Goal: Task Accomplishment & Management: Complete application form

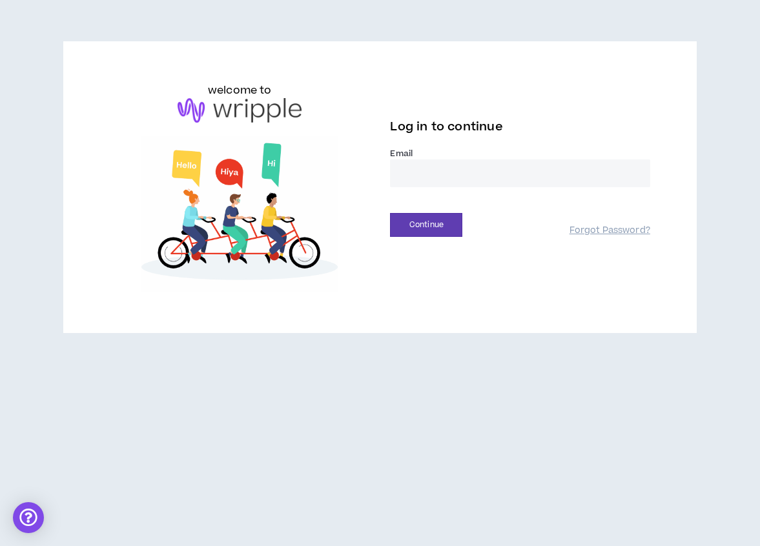
click at [452, 178] on input "email" at bounding box center [520, 174] width 260 height 28
type input "**********"
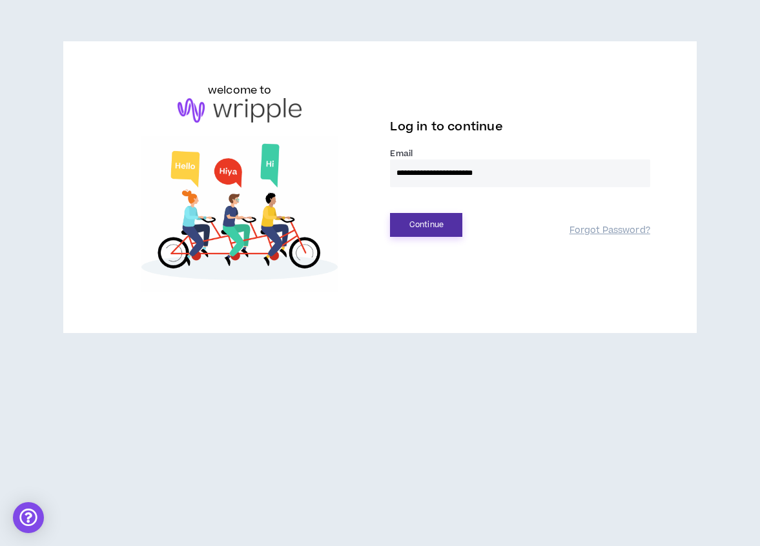
click at [448, 225] on button "Continue" at bounding box center [426, 225] width 72 height 24
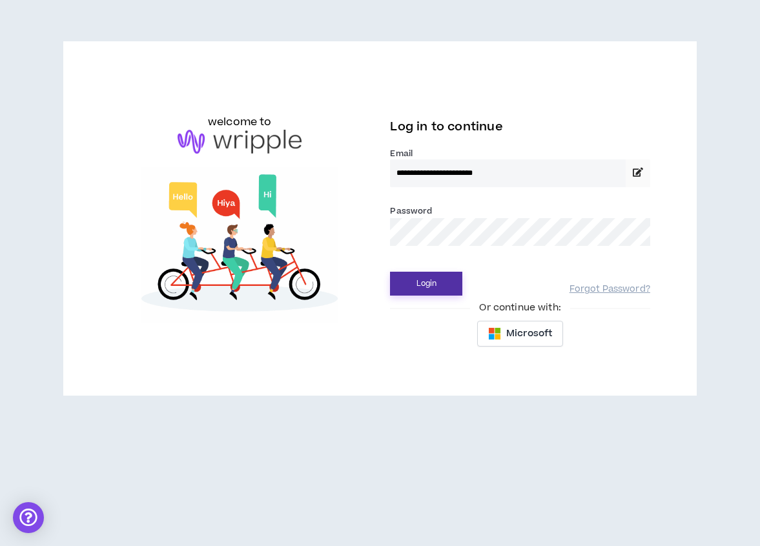
click at [416, 288] on button "Login" at bounding box center [426, 284] width 72 height 24
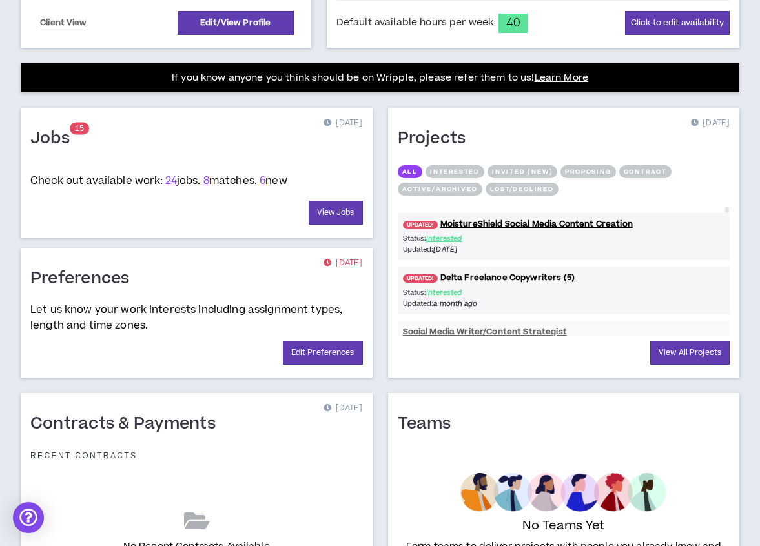
scroll to position [472, 0]
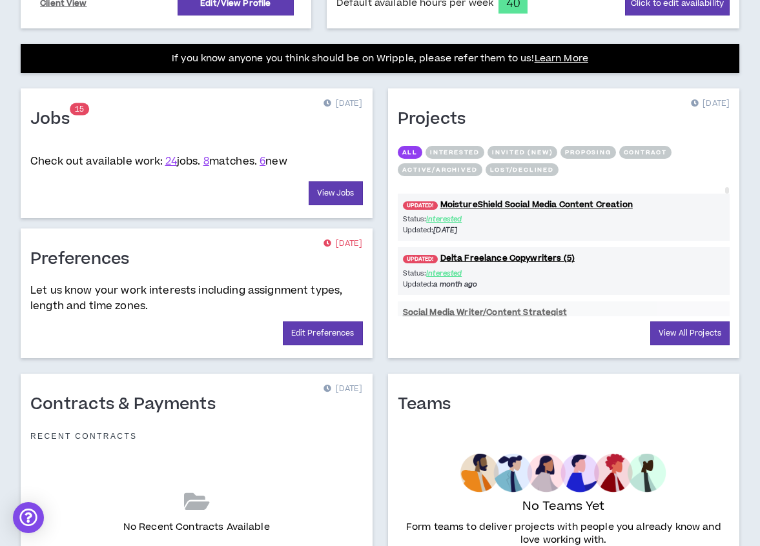
click at [218, 163] on span "8 matches." at bounding box center [230, 161] width 54 height 14
click at [201, 164] on span "24 jobs." at bounding box center [183, 161] width 36 height 14
click at [209, 163] on link "8" at bounding box center [206, 161] width 6 height 14
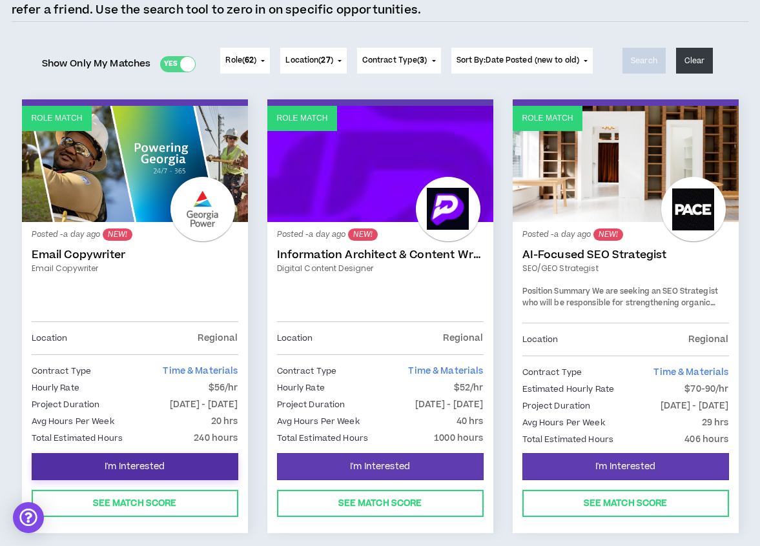
scroll to position [136, 0]
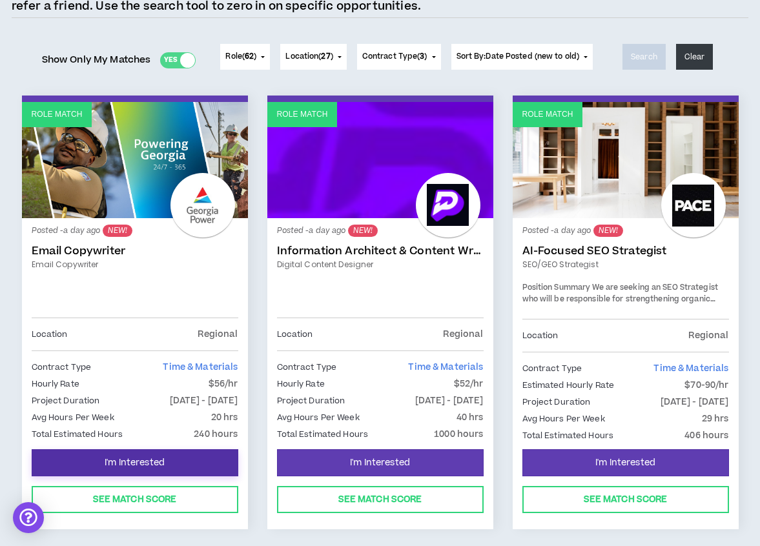
click at [192, 463] on button "I'm Interested" at bounding box center [135, 462] width 207 height 27
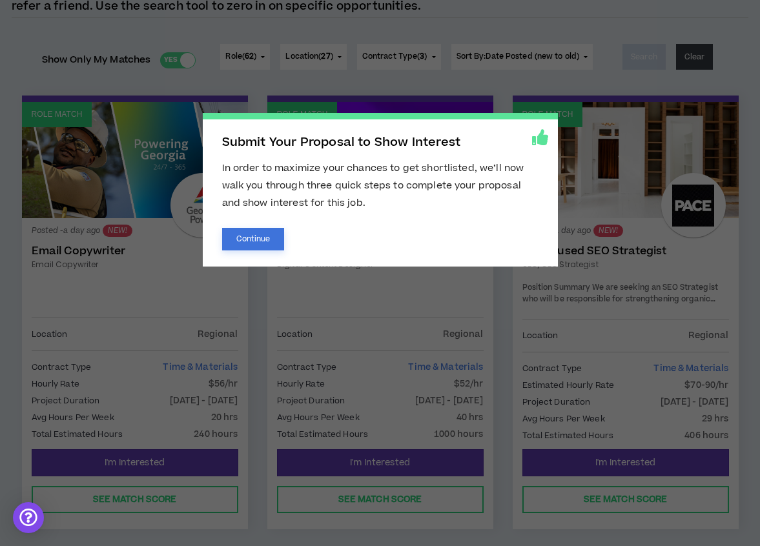
click at [258, 236] on button "Continue" at bounding box center [253, 239] width 63 height 23
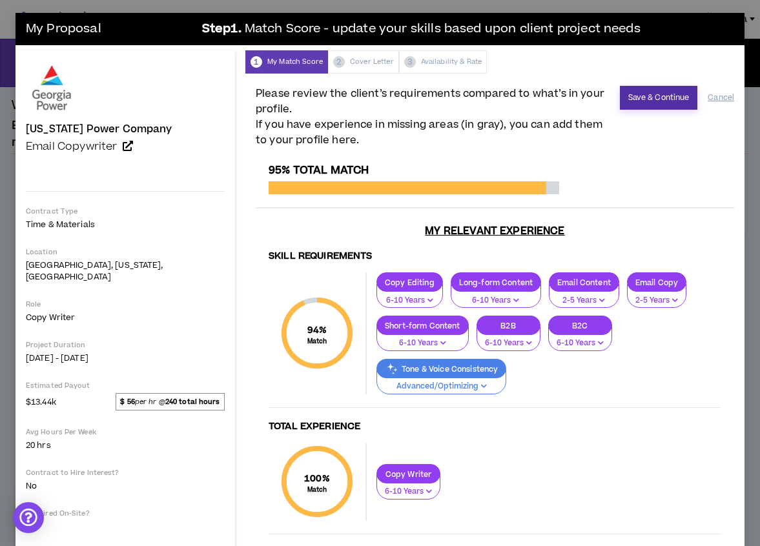
click at [652, 92] on button "Save & Continue" at bounding box center [659, 98] width 78 height 24
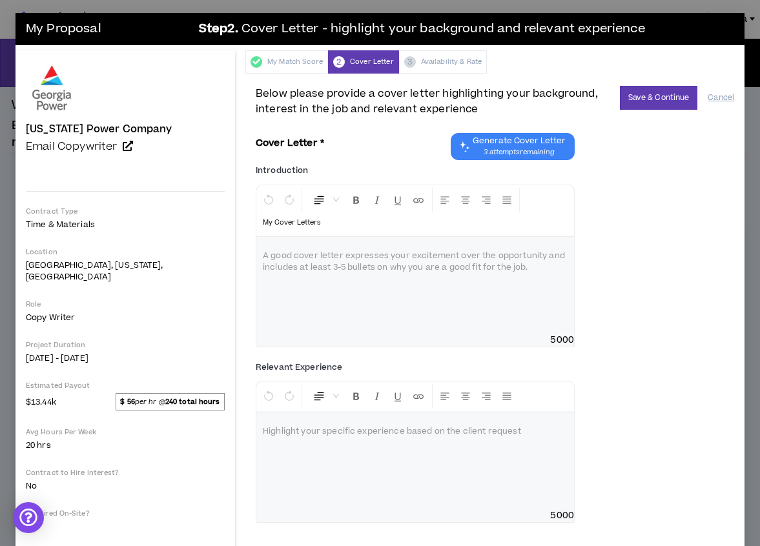
click at [362, 256] on div at bounding box center [415, 285] width 318 height 97
click at [395, 249] on div "To enrich screen reader interactions, please activate Accessibility in Grammarl…" at bounding box center [415, 285] width 318 height 97
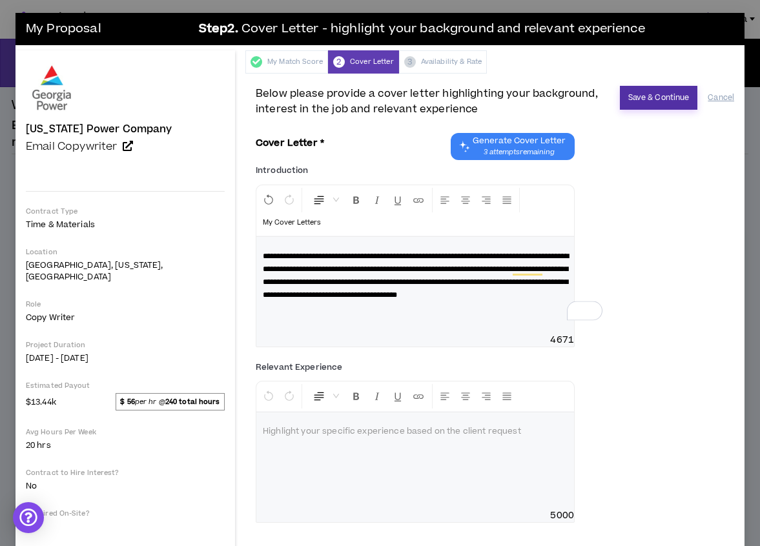
click at [661, 99] on button "Save & Continue" at bounding box center [659, 98] width 78 height 24
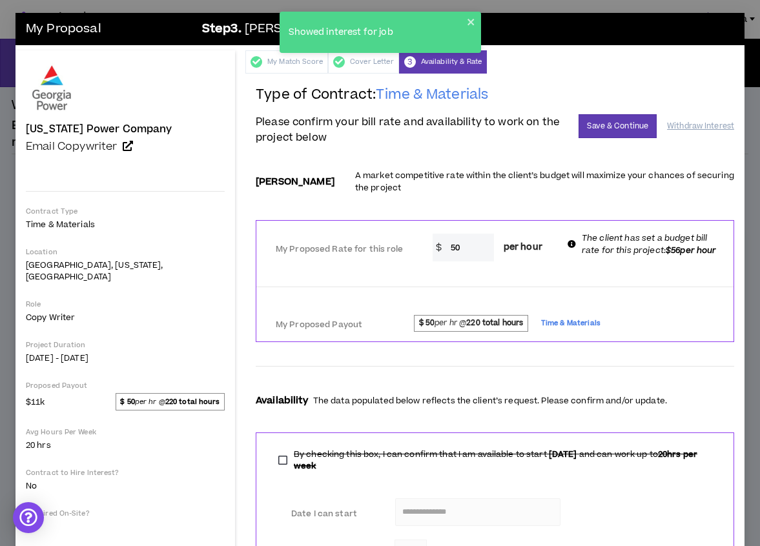
click at [444, 234] on input "50" at bounding box center [469, 248] width 50 height 28
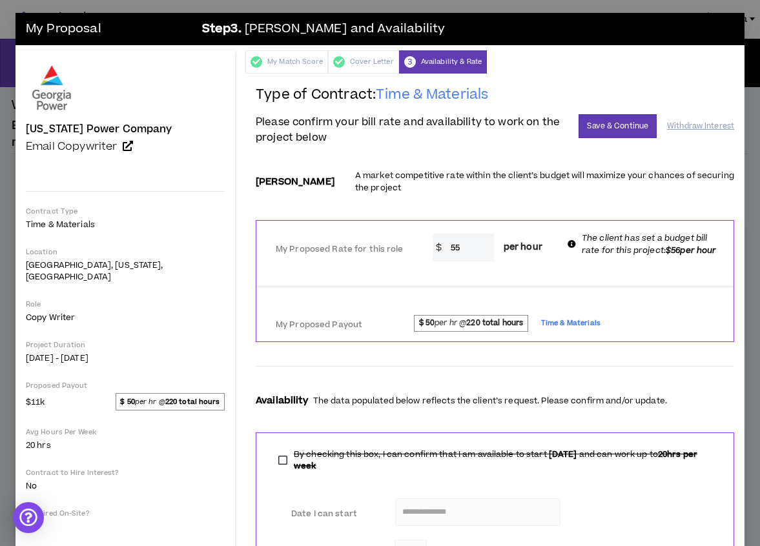
type input "55"
click at [623, 120] on button "Save & Continue" at bounding box center [618, 126] width 78 height 24
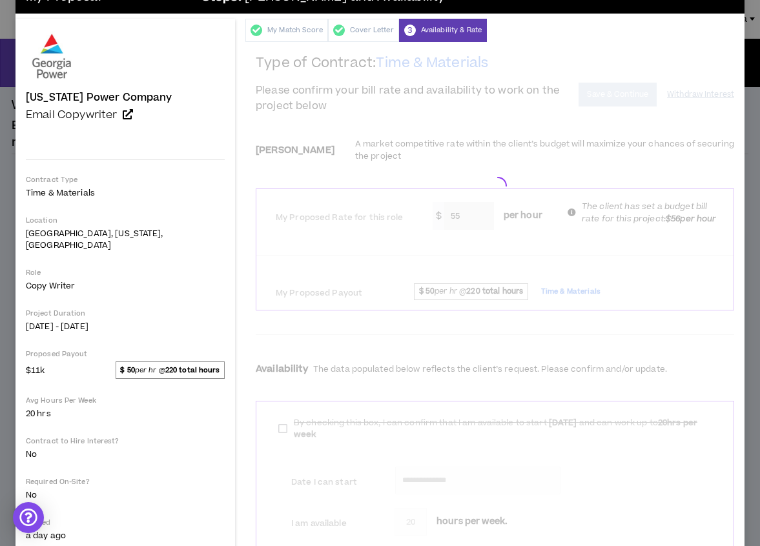
scroll to position [55, 0]
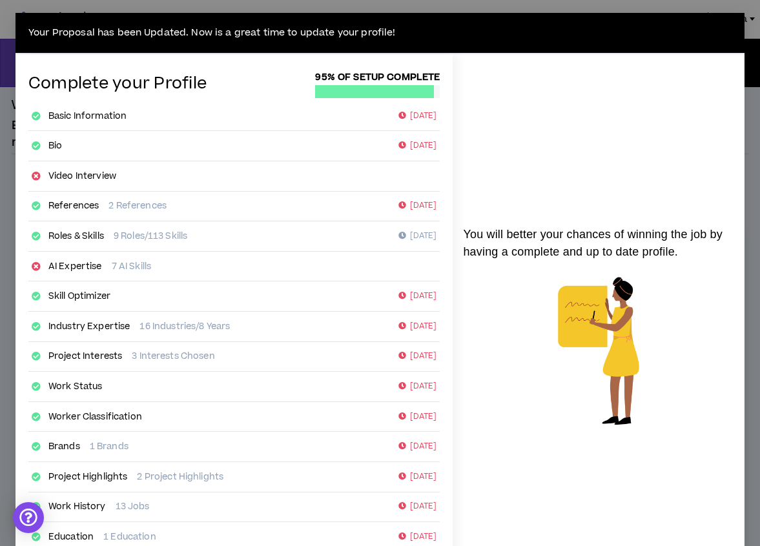
scroll to position [133, 0]
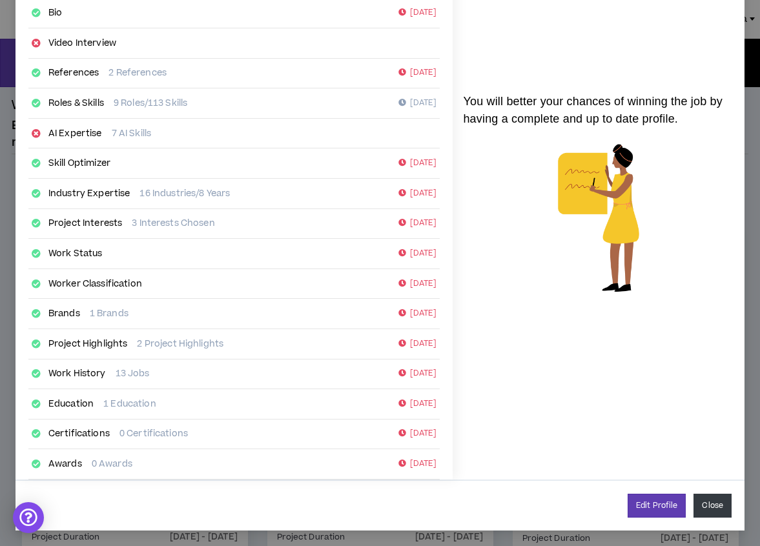
click at [728, 510] on button "Close" at bounding box center [713, 506] width 38 height 24
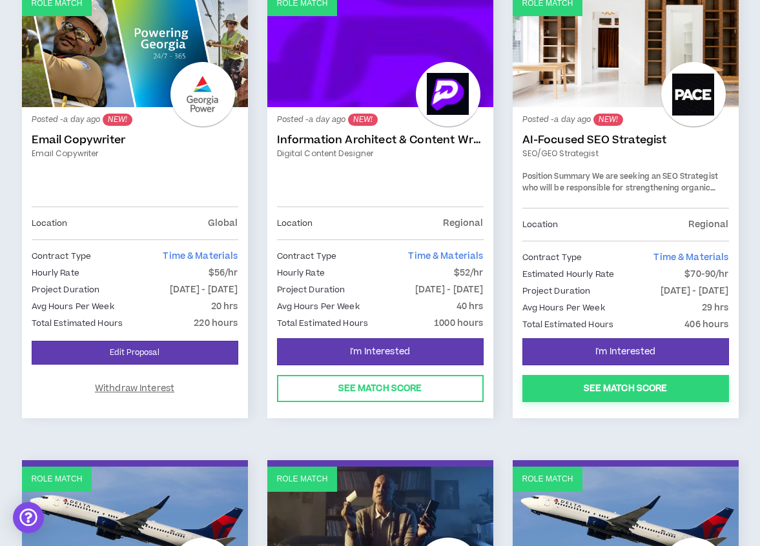
scroll to position [236, 0]
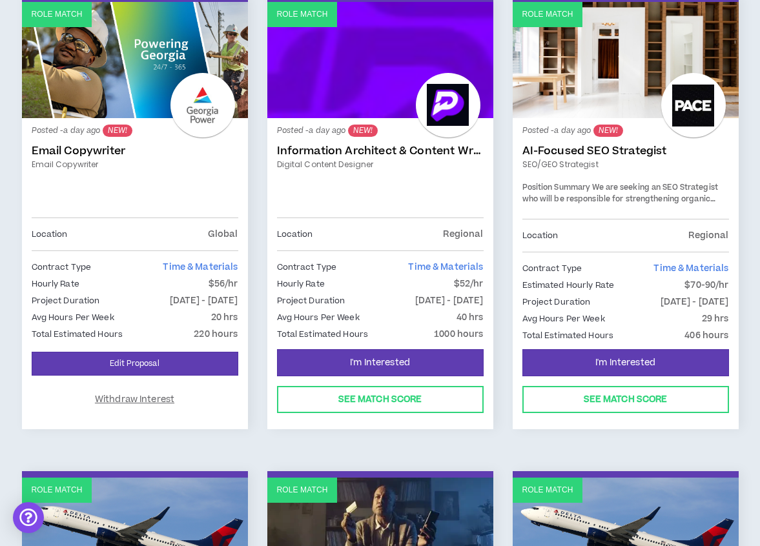
click at [414, 140] on div "Posted - a day ago NEW! Information Architect & Content Writer Digital Content …" at bounding box center [380, 173] width 207 height 90
click at [415, 159] on link "Digital Content Designer" at bounding box center [380, 165] width 207 height 12
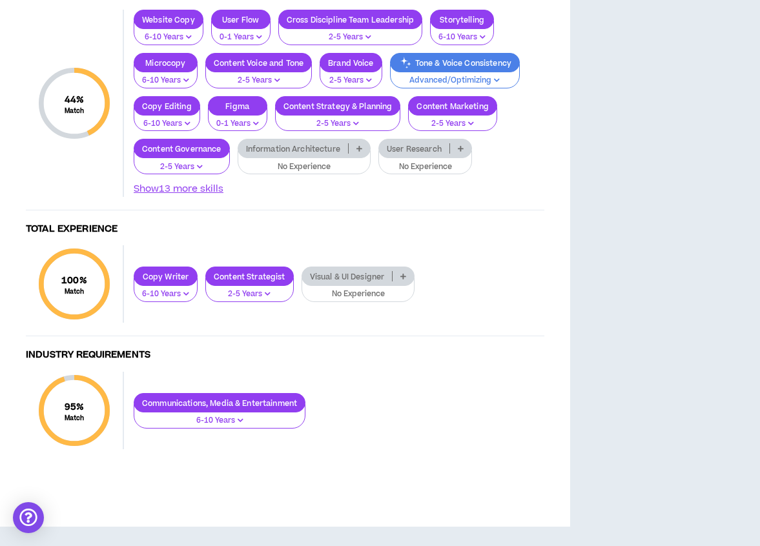
scroll to position [1453, 0]
click at [406, 154] on p "User Research" at bounding box center [414, 149] width 70 height 10
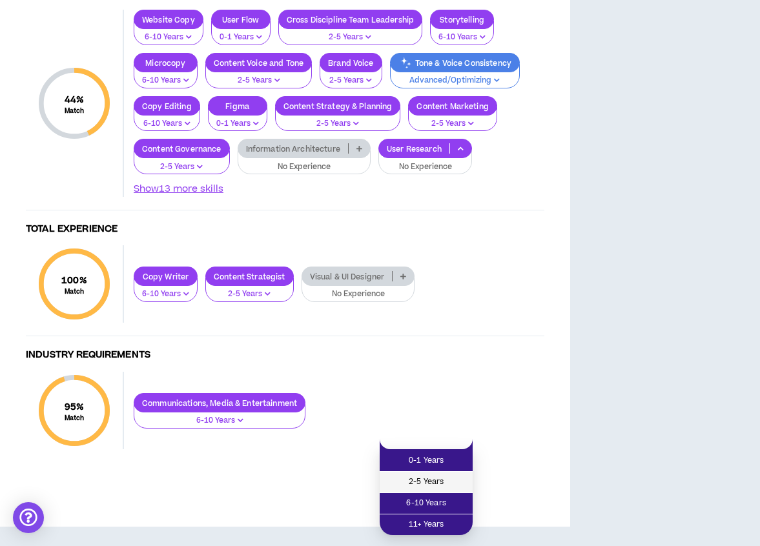
click at [407, 475] on span "2-5 Years" at bounding box center [425, 482] width 77 height 14
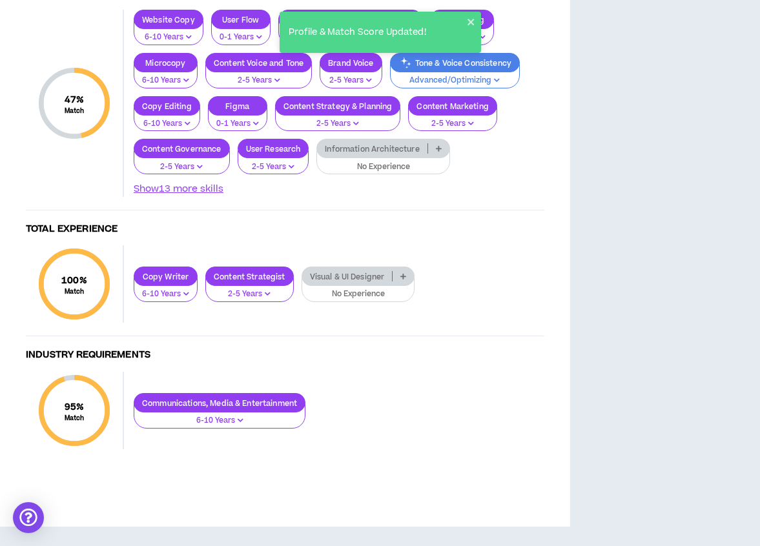
click at [352, 154] on p "Information Architecture" at bounding box center [372, 149] width 110 height 10
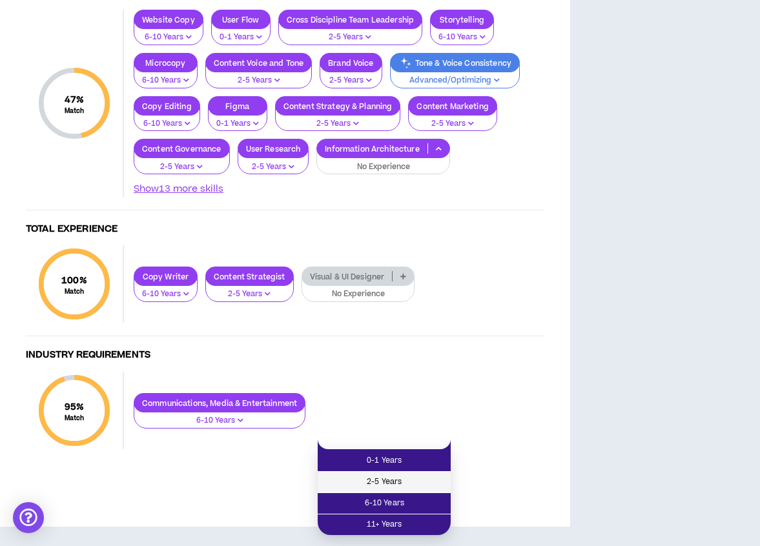
click at [391, 475] on span "2-5 Years" at bounding box center [384, 482] width 118 height 14
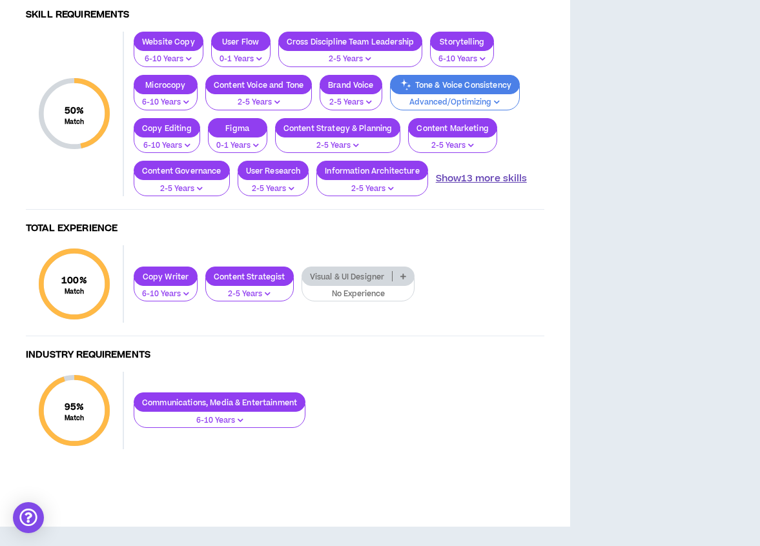
click at [477, 186] on button "Show 13 more skills" at bounding box center [481, 179] width 91 height 14
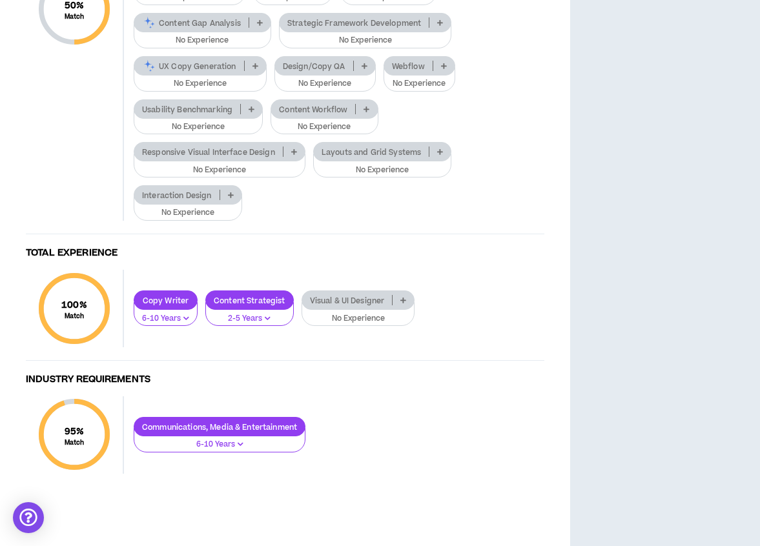
scroll to position [1499, 0]
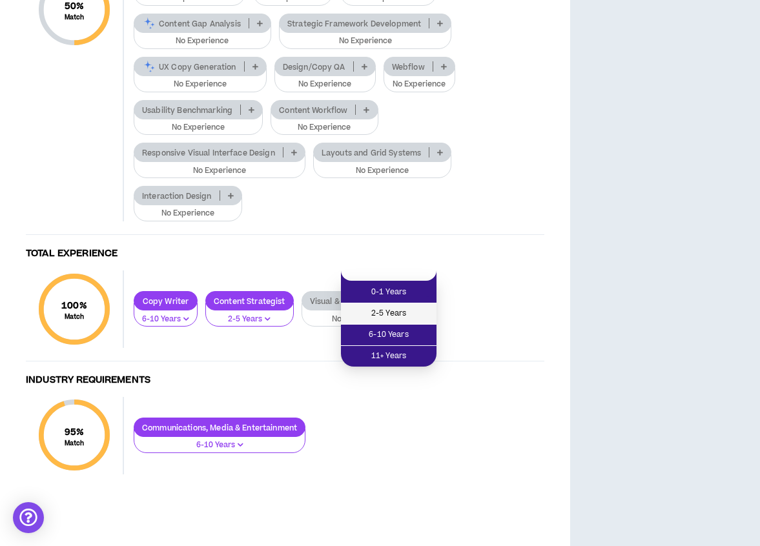
click at [396, 319] on span "2-5 Years" at bounding box center [389, 314] width 80 height 14
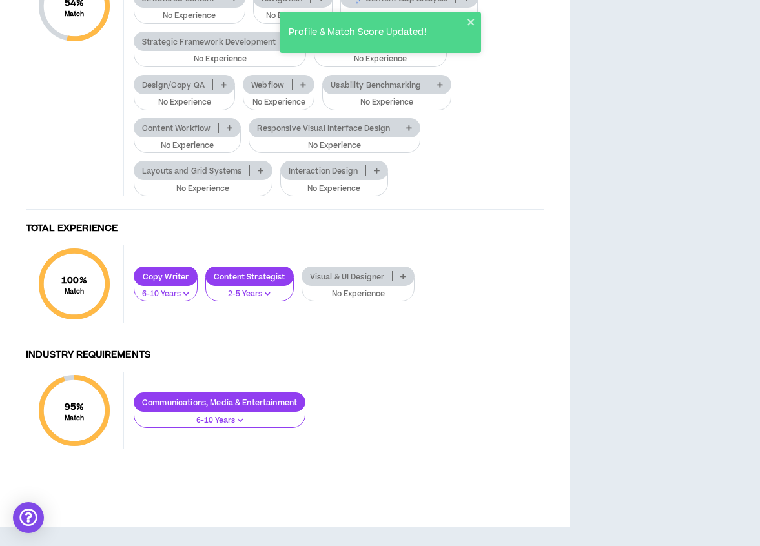
click at [381, 65] on p "No Experience" at bounding box center [380, 60] width 116 height 12
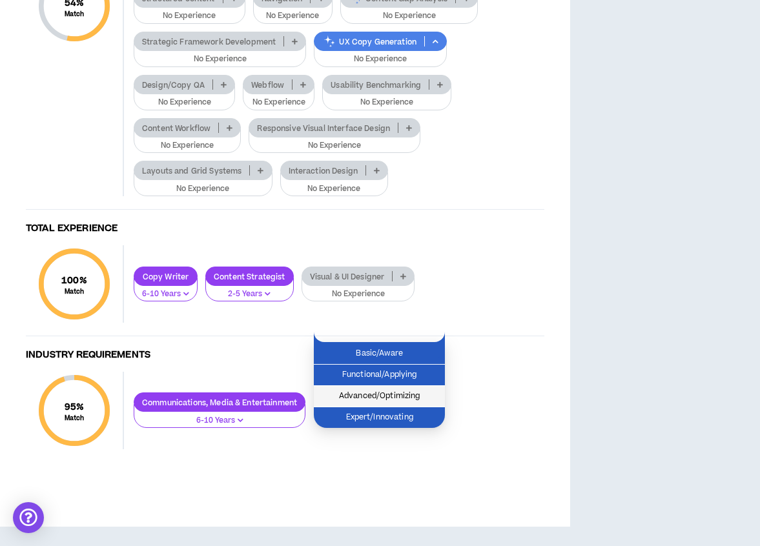
click at [387, 389] on span "Advanced/Optimizing" at bounding box center [380, 396] width 116 height 14
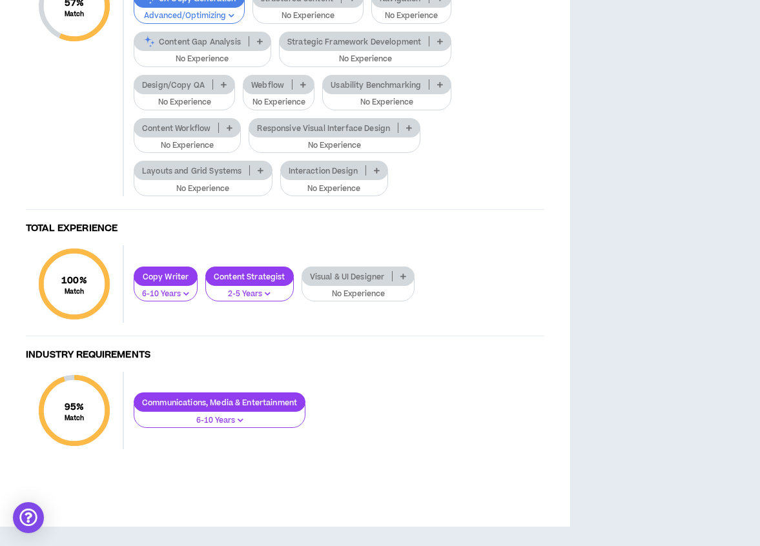
scroll to position [1534, 0]
click at [180, 154] on button "No Experience" at bounding box center [187, 141] width 107 height 25
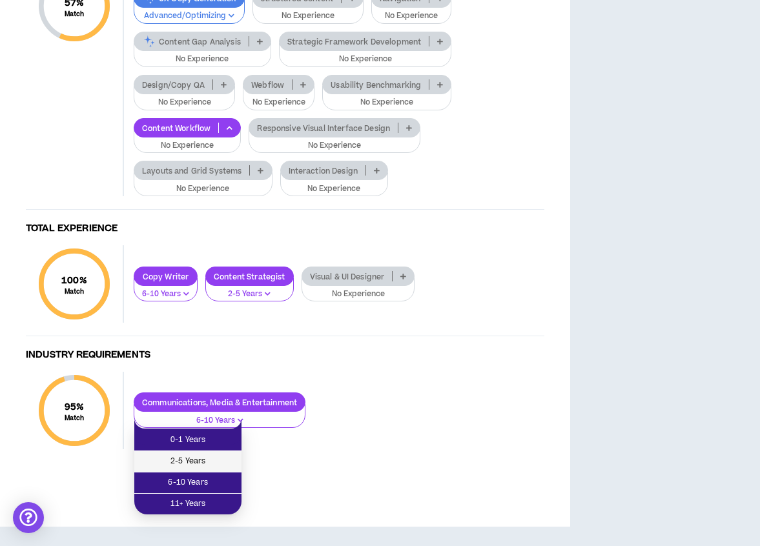
click at [179, 455] on span "2-5 Years" at bounding box center [188, 462] width 92 height 14
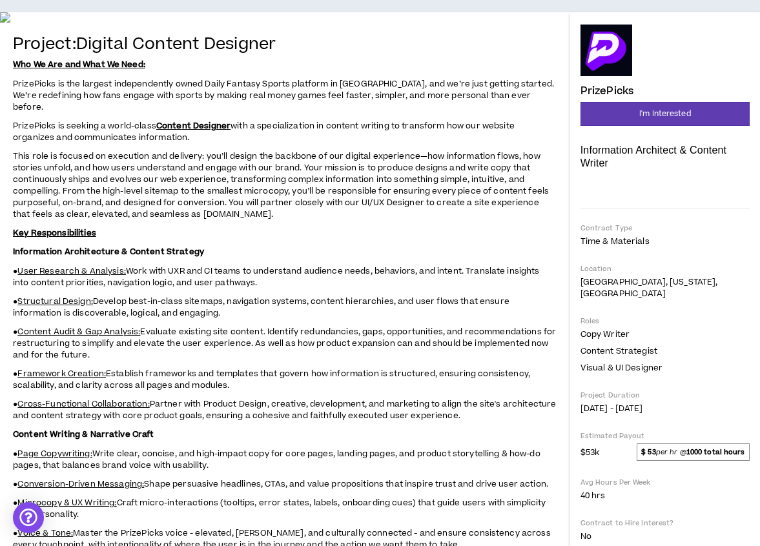
scroll to position [0, 0]
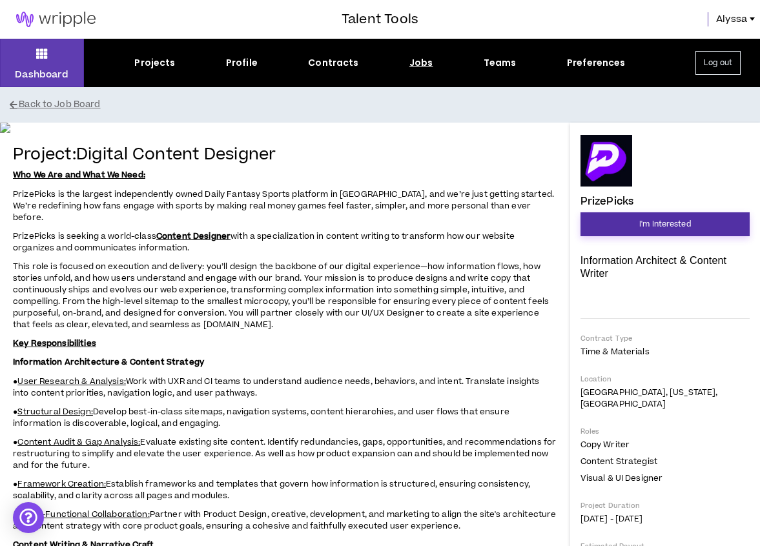
click at [641, 222] on span "I'm Interested" at bounding box center [665, 224] width 52 height 12
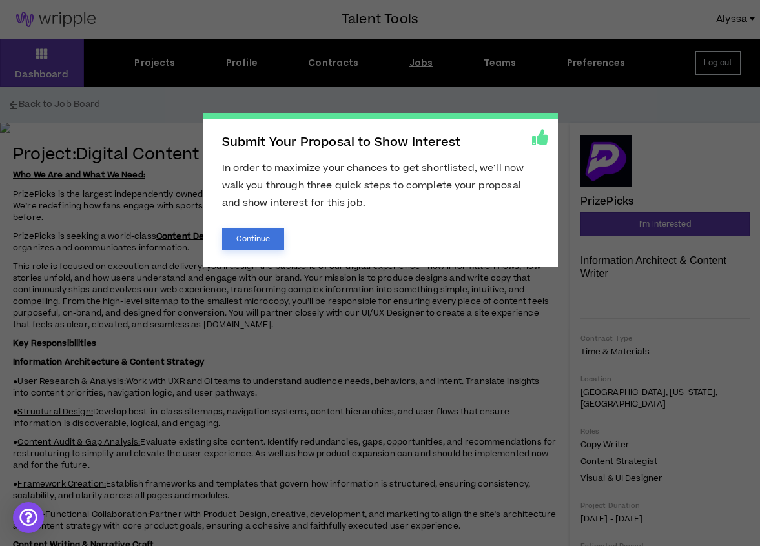
click at [258, 242] on button "Continue" at bounding box center [253, 239] width 63 height 23
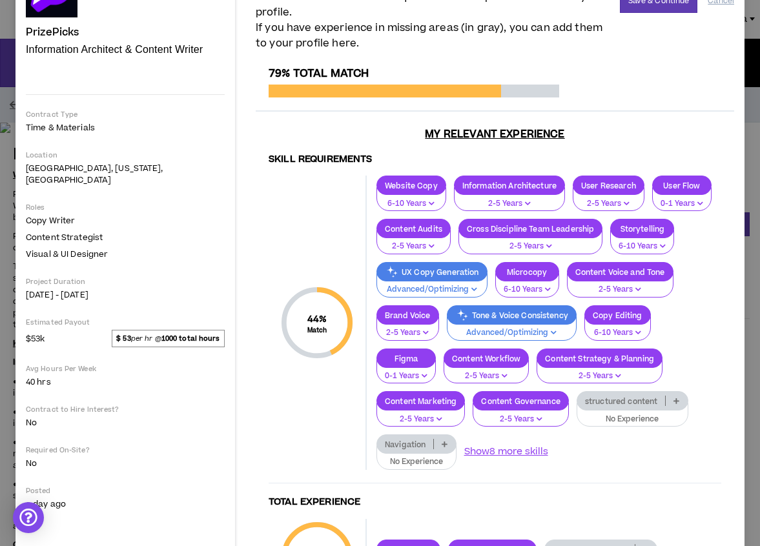
scroll to position [98, 0]
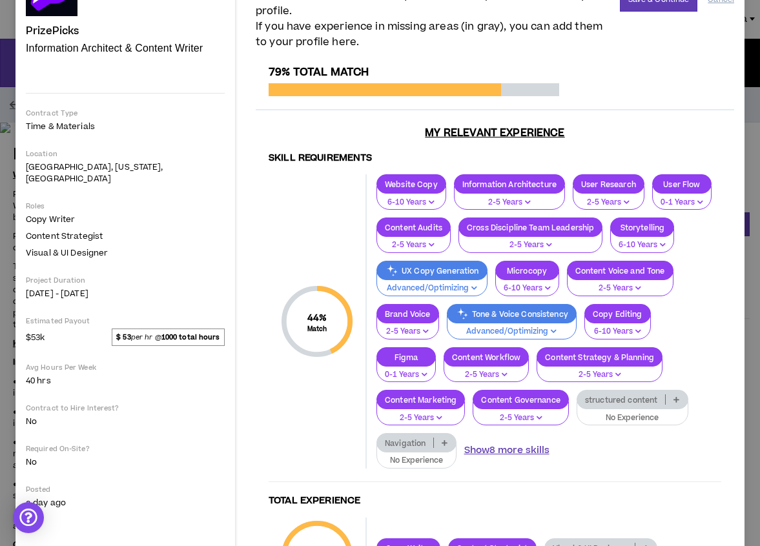
click at [464, 444] on button "Show 8 more skills" at bounding box center [506, 451] width 85 height 14
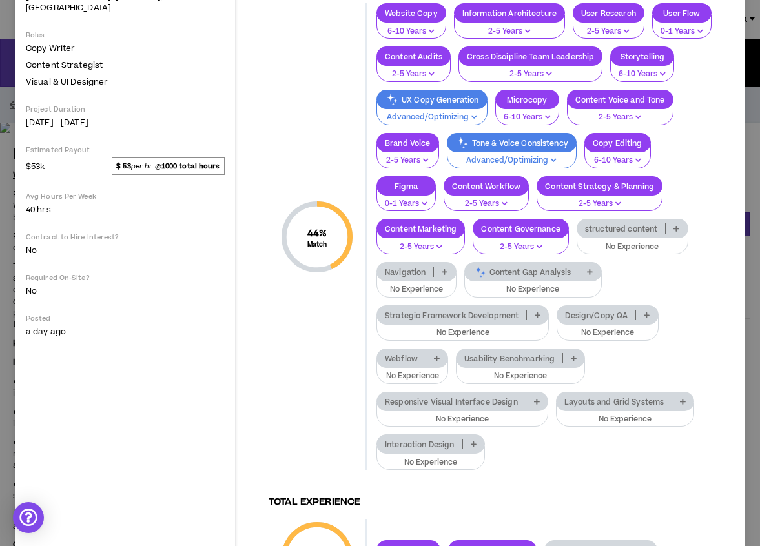
scroll to position [265, 0]
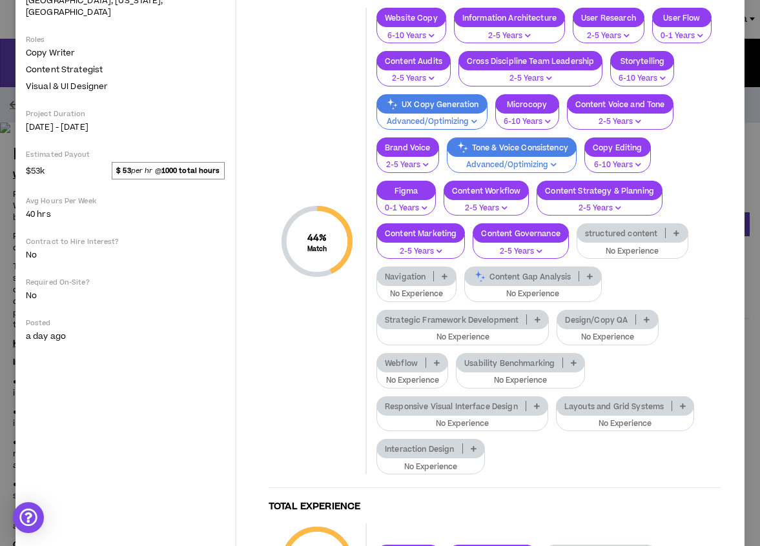
click at [453, 545] on div "Content Strategist" at bounding box center [492, 554] width 88 height 19
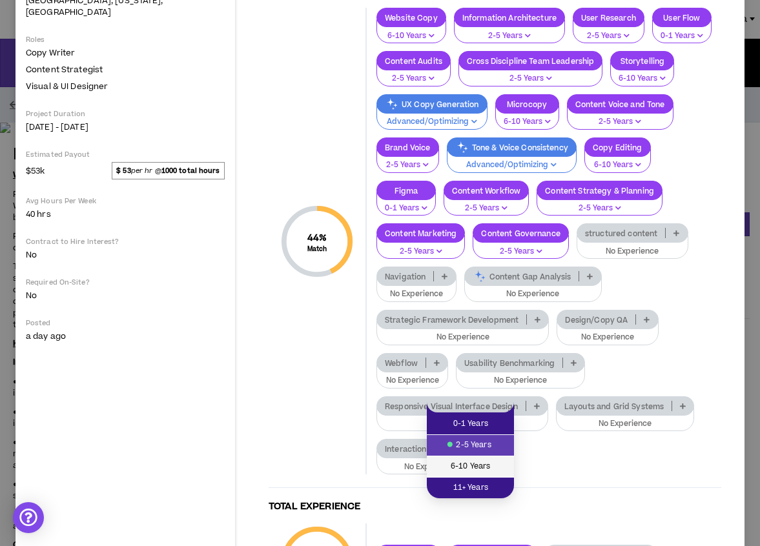
click at [472, 463] on span "6-10 Years" at bounding box center [471, 467] width 72 height 14
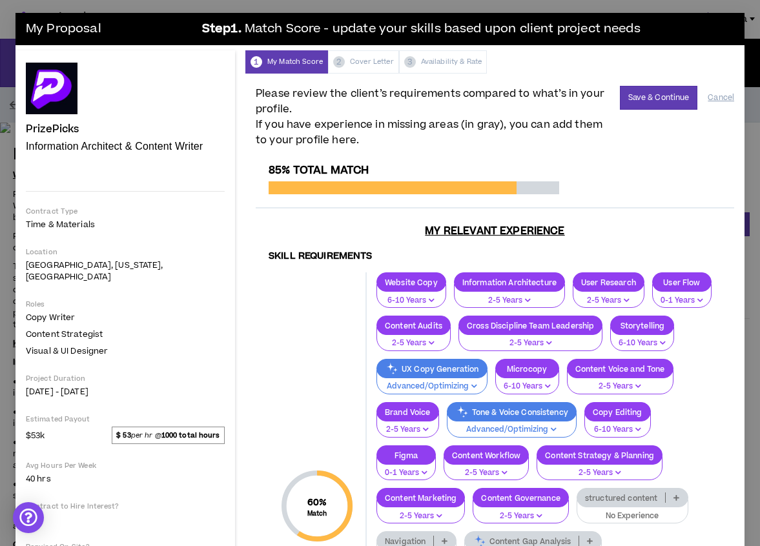
scroll to position [19, 0]
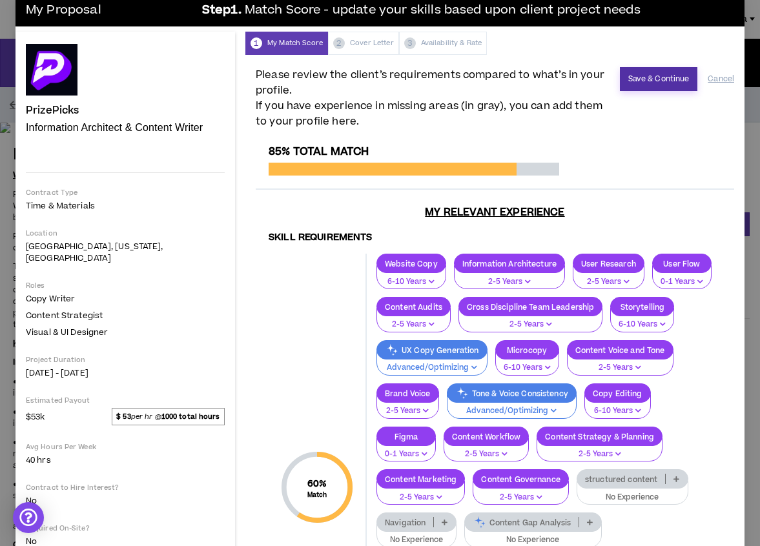
click at [659, 71] on button "Save & Continue" at bounding box center [659, 79] width 78 height 24
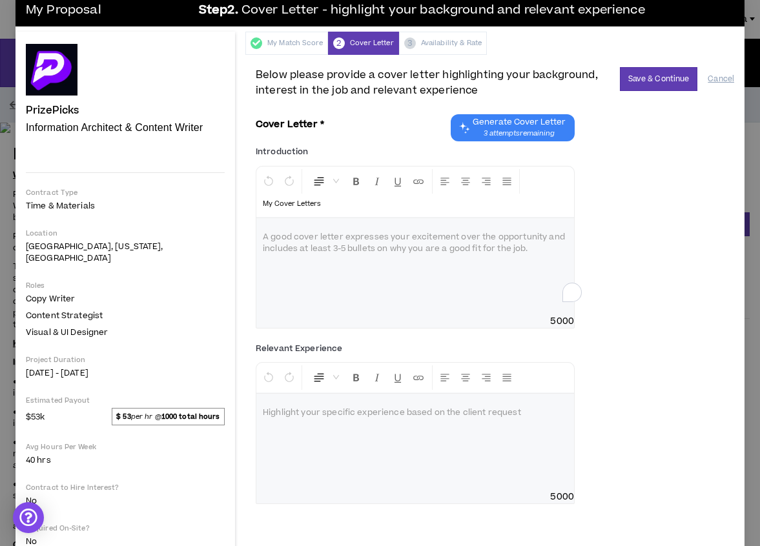
click at [426, 247] on div "To enrich screen reader interactions, please activate Accessibility in Grammarl…" at bounding box center [415, 266] width 318 height 97
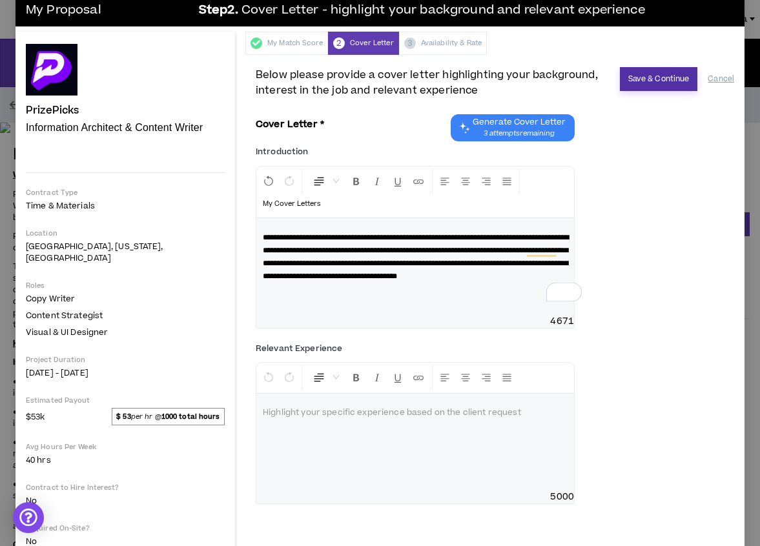
click at [658, 79] on button "Save & Continue" at bounding box center [659, 79] width 78 height 24
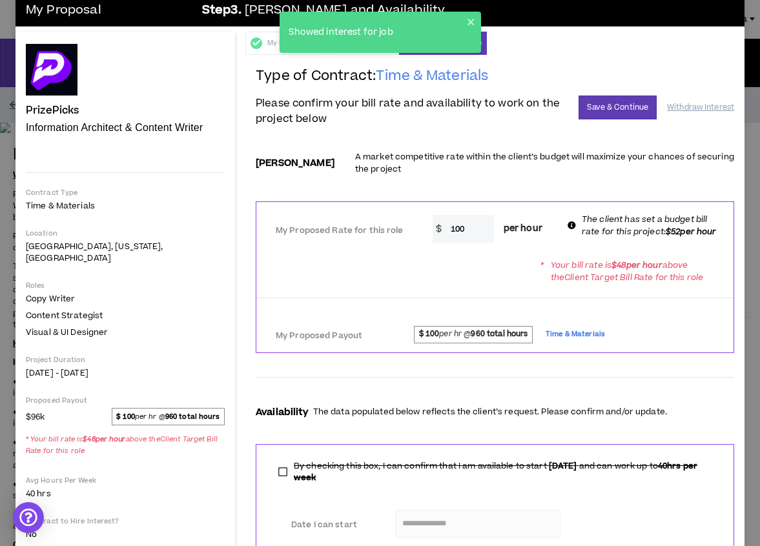
click at [457, 226] on input "100" at bounding box center [469, 229] width 50 height 28
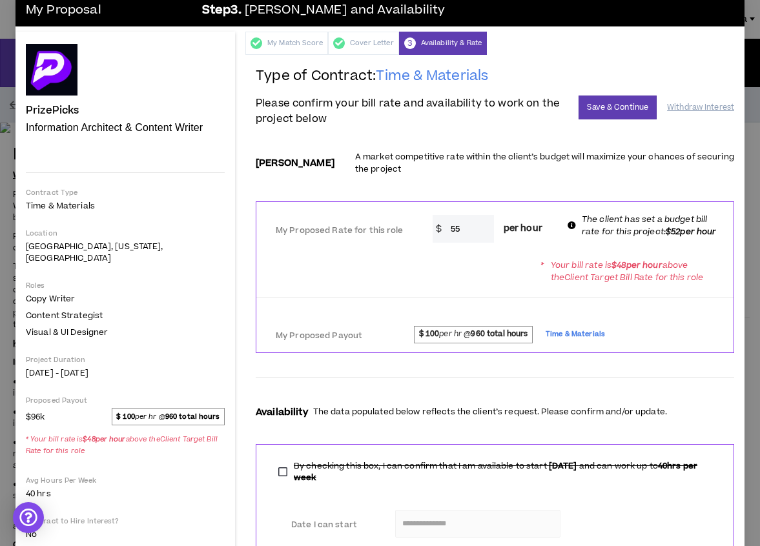
type input "55"
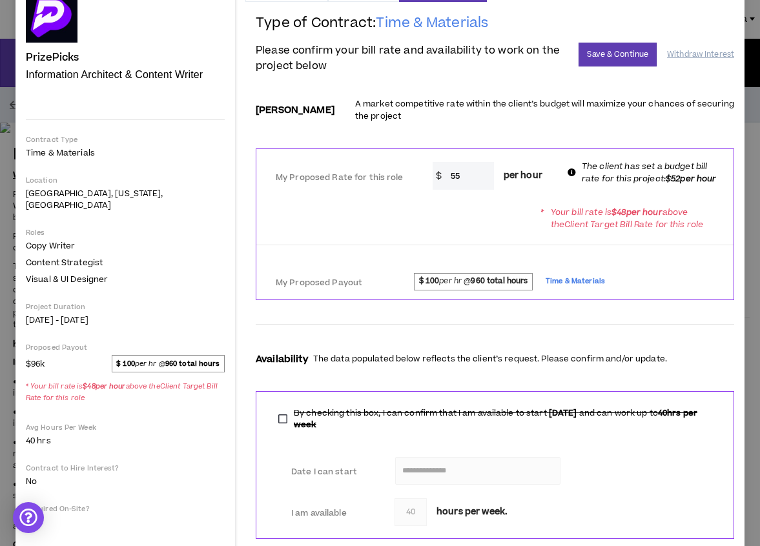
scroll to position [0, 0]
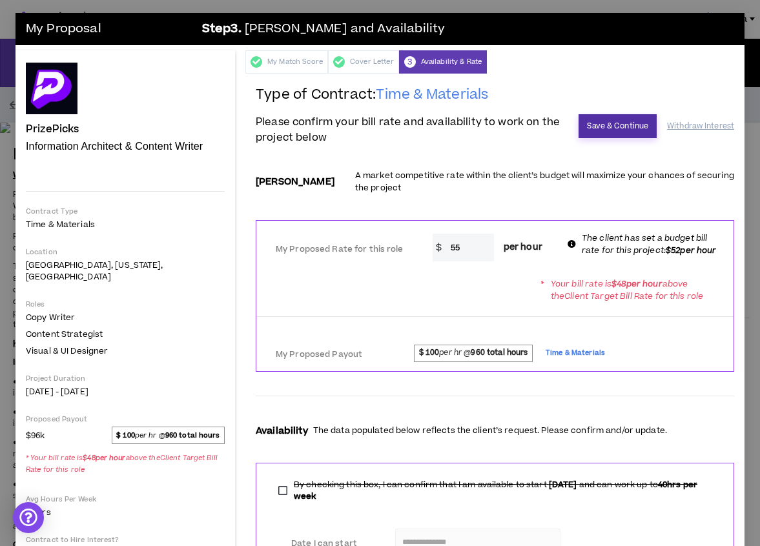
click at [619, 126] on button "Save & Continue" at bounding box center [618, 126] width 78 height 24
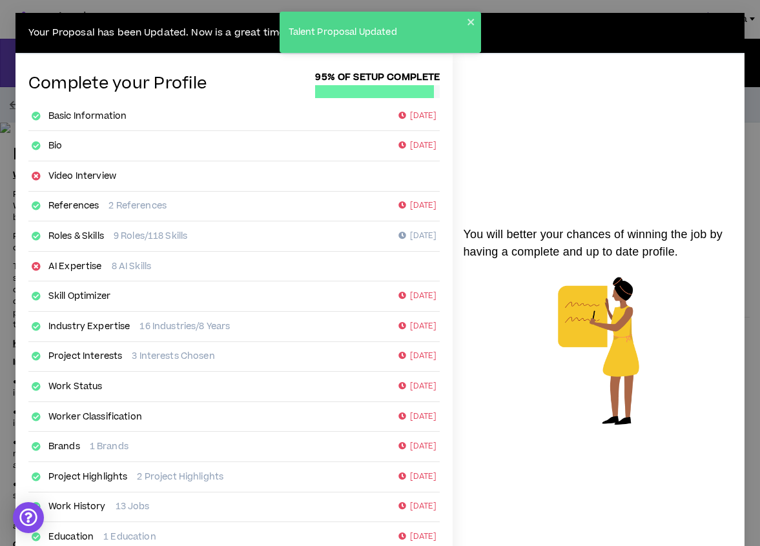
scroll to position [133, 0]
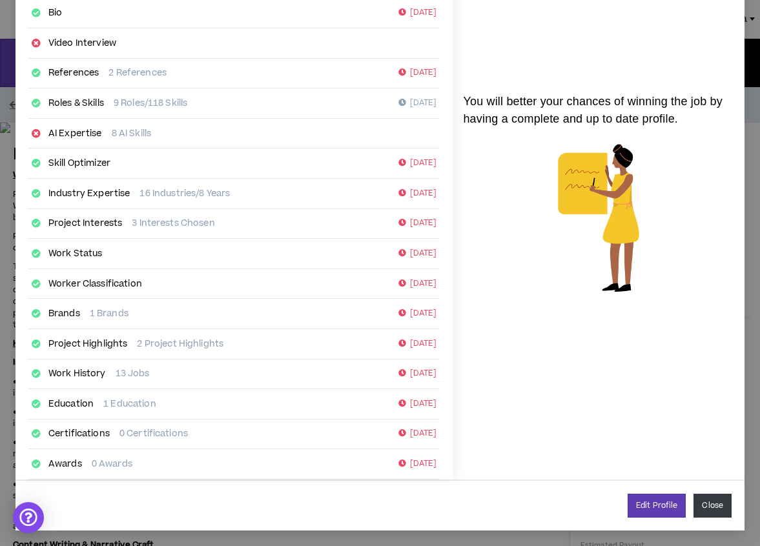
click at [719, 500] on button "Close" at bounding box center [713, 506] width 38 height 24
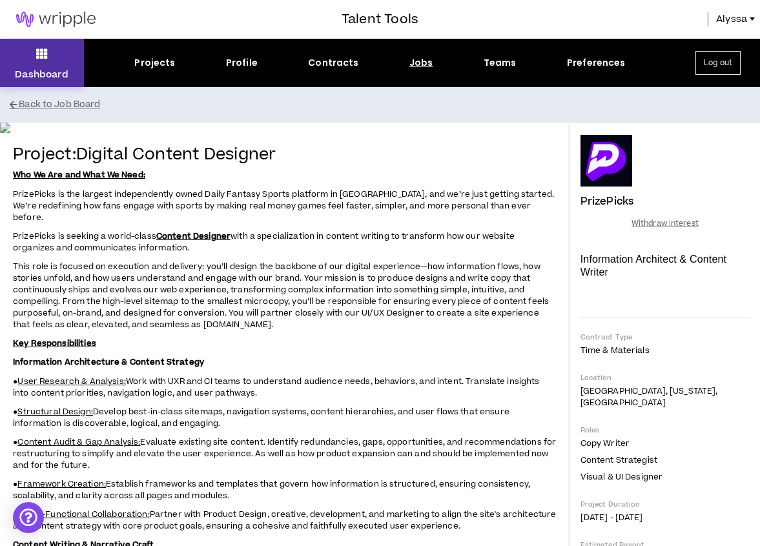
click at [37, 43] on button "Dashboard" at bounding box center [42, 63] width 84 height 48
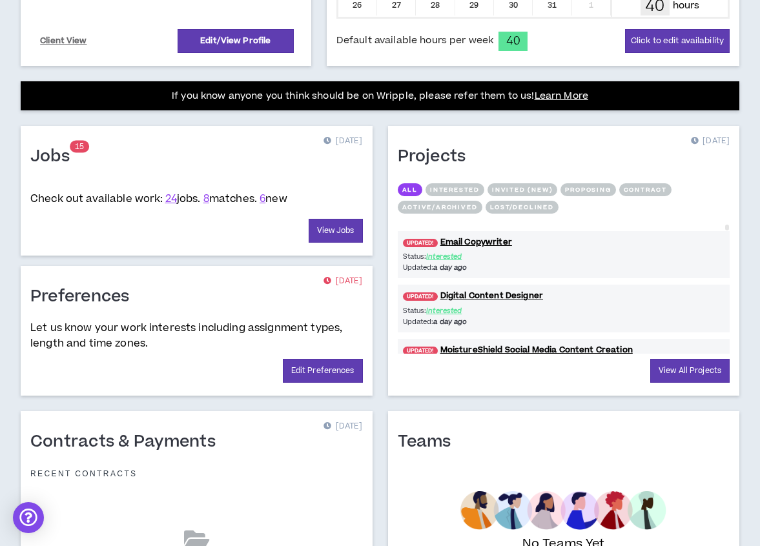
scroll to position [437, 0]
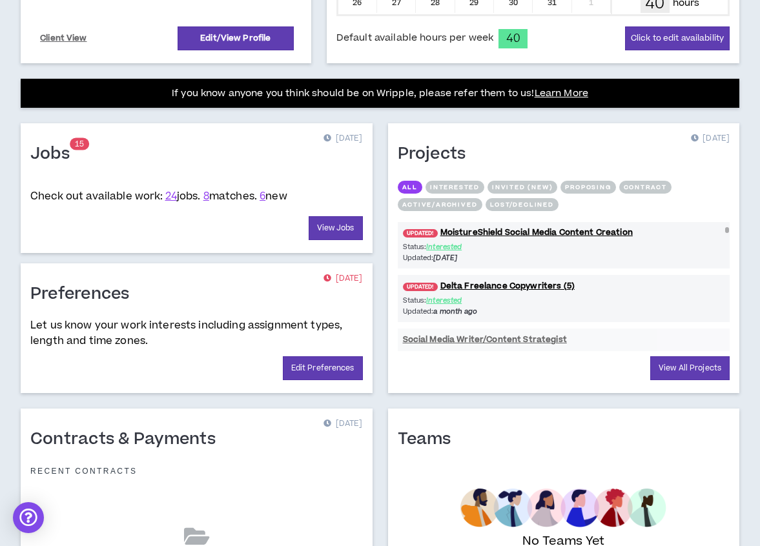
click at [519, 242] on p "Status: Interested" at bounding box center [483, 247] width 161 height 11
click at [522, 232] on link "UPDATED! MoistureShield Social Media Content Creation" at bounding box center [564, 233] width 333 height 12
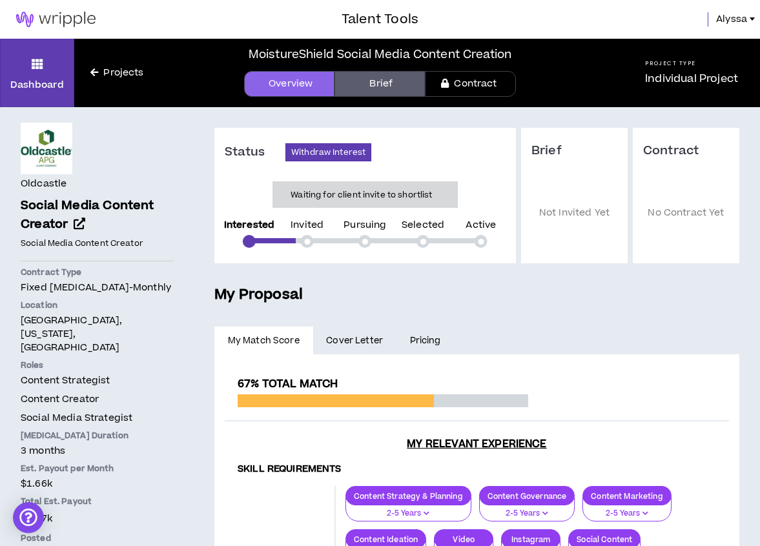
click at [89, 68] on link "Projects" at bounding box center [116, 73] width 85 height 14
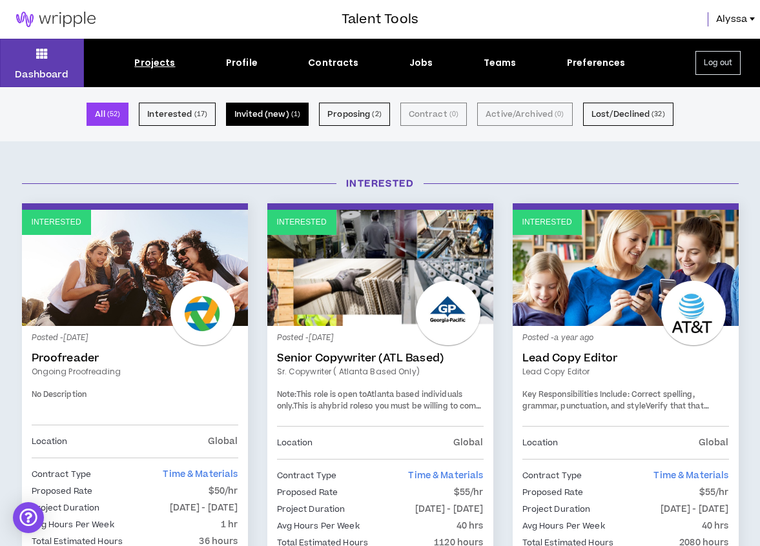
click at [282, 121] on button "Invited (new) ( 1 )" at bounding box center [267, 114] width 83 height 23
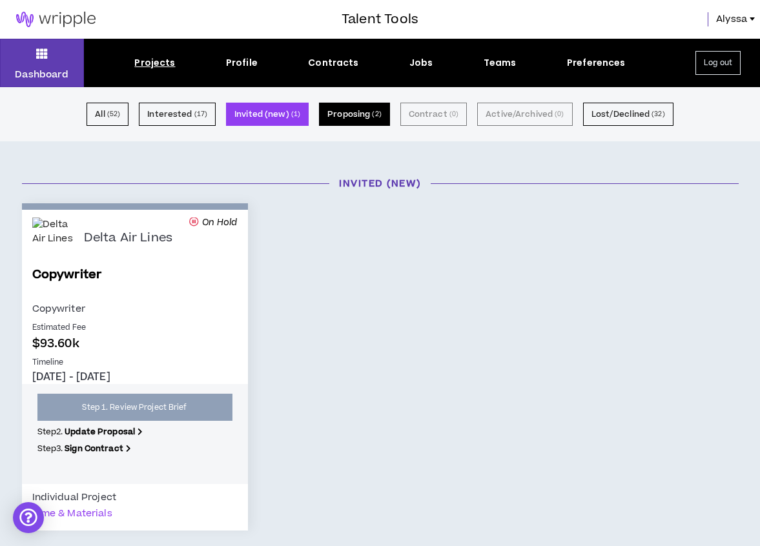
click at [347, 114] on button "Proposing ( 2 )" at bounding box center [354, 114] width 71 height 23
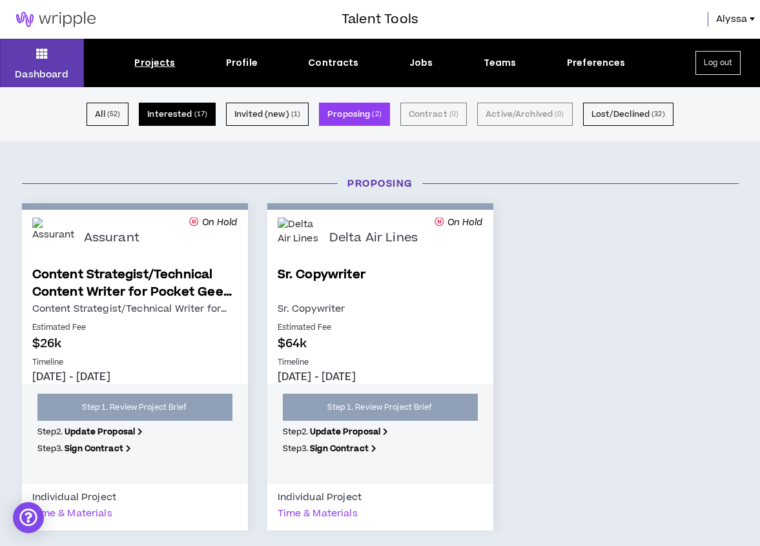
click at [207, 114] on small "( 17 )" at bounding box center [201, 114] width 14 height 12
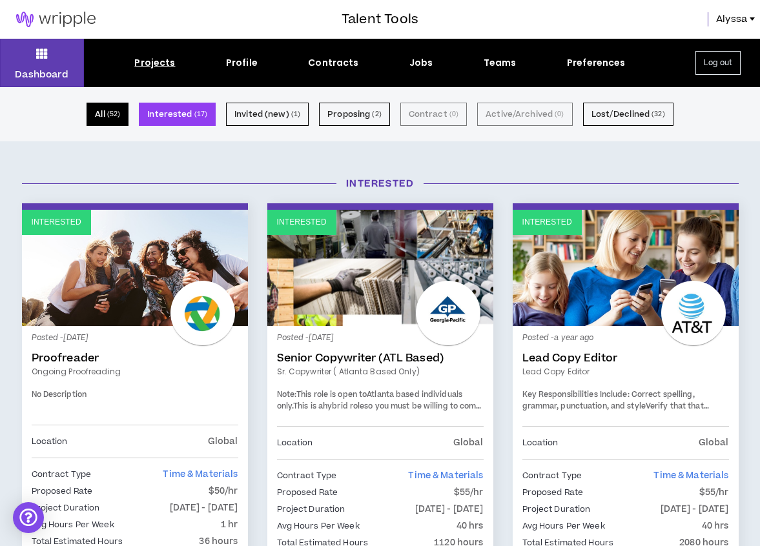
click at [121, 108] on small "( 52 )" at bounding box center [114, 114] width 14 height 12
